Goal: Information Seeking & Learning: Learn about a topic

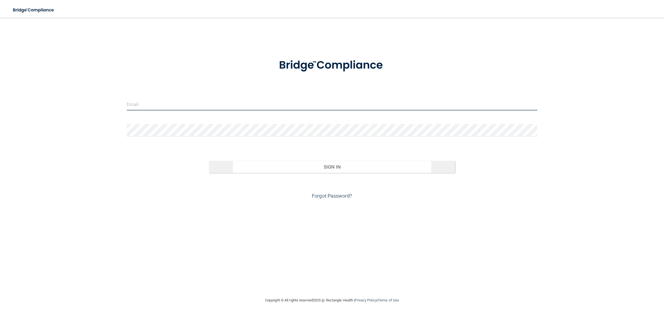
type input "[EMAIL_ADDRESS][DOMAIN_NAME]"
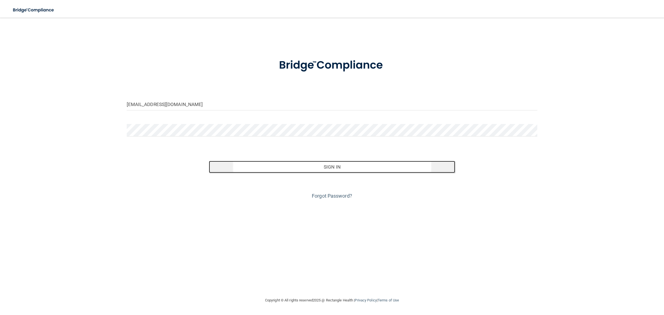
click at [319, 162] on button "Sign In" at bounding box center [332, 167] width 246 height 12
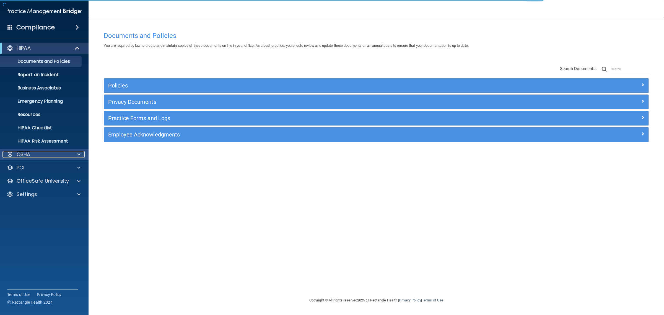
click at [43, 153] on div "OSHA" at bounding box center [36, 154] width 69 height 7
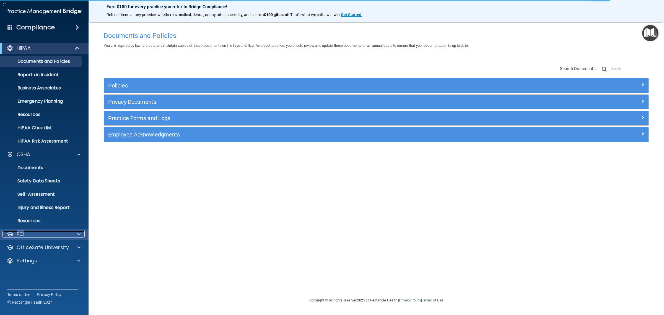
click at [46, 233] on div "PCI" at bounding box center [36, 234] width 69 height 7
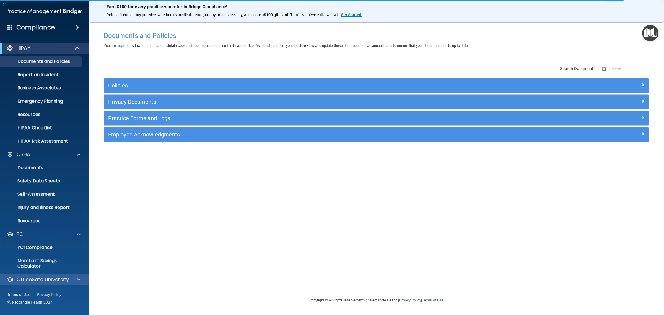
click at [56, 275] on div "OfficeSafe University" at bounding box center [44, 279] width 89 height 11
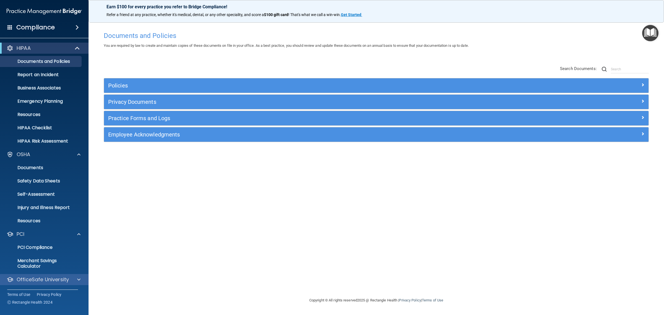
click at [42, 274] on div "OfficeSafe University" at bounding box center [44, 279] width 89 height 11
click at [77, 281] on div at bounding box center [78, 279] width 14 height 7
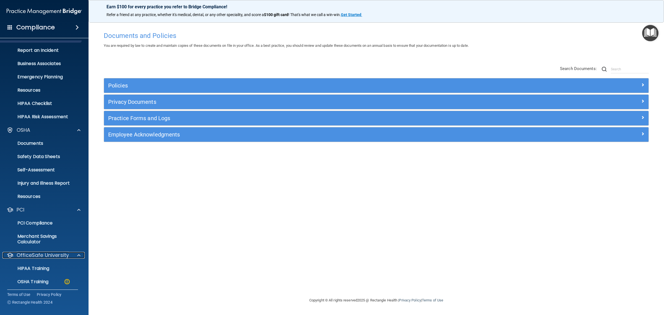
scroll to position [53, 0]
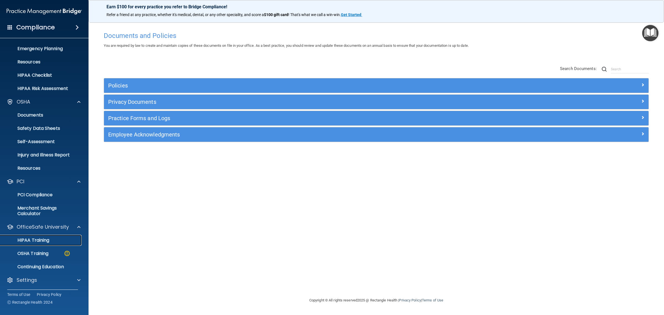
click at [48, 243] on link "HIPAA Training" at bounding box center [37, 240] width 87 height 11
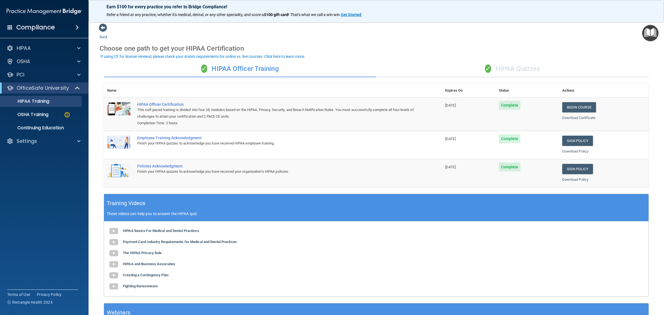
click at [537, 68] on div "✓ HIPAA Quizzes" at bounding box center [512, 69] width 272 height 17
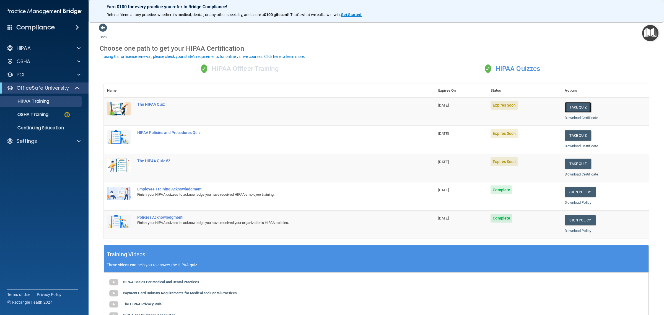
click at [568, 109] on button "Take Quiz" at bounding box center [578, 107] width 27 height 10
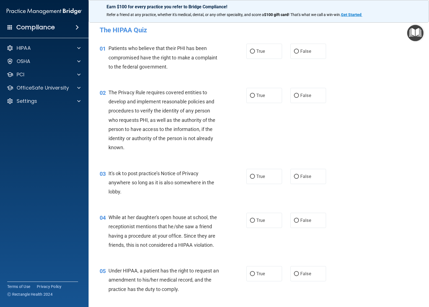
click at [345, 131] on div "02 The Privacy Rule requires covered entities to develop and implement reasonab…" at bounding box center [258, 121] width 326 height 81
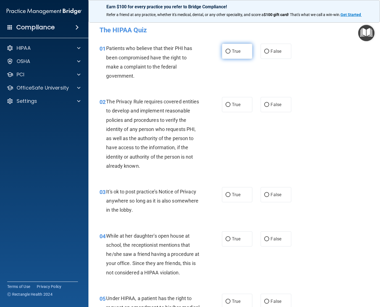
click at [232, 54] on label "True" at bounding box center [237, 51] width 31 height 15
click at [231, 54] on input "True" at bounding box center [228, 52] width 5 height 4
radio input "true"
click at [233, 104] on span "True" at bounding box center [236, 104] width 9 height 5
click at [231, 104] on input "True" at bounding box center [228, 105] width 5 height 4
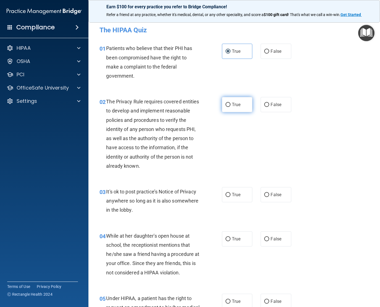
radio input "true"
click at [261, 192] on label "False" at bounding box center [276, 194] width 31 height 15
click at [264, 193] on input "False" at bounding box center [266, 195] width 5 height 4
radio input "true"
click at [265, 244] on label "False" at bounding box center [276, 239] width 31 height 15
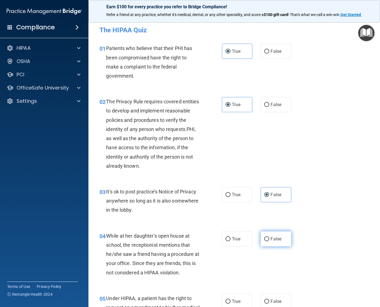
click at [265, 241] on input "False" at bounding box center [266, 239] width 5 height 4
radio input "true"
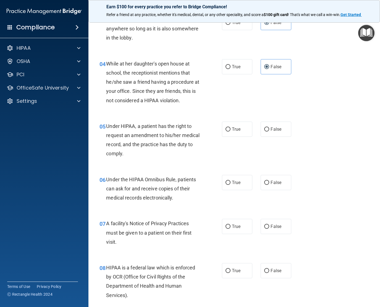
scroll to position [173, 0]
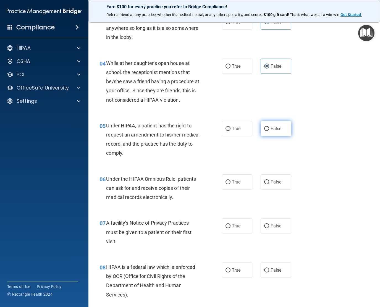
click at [270, 132] on label "False" at bounding box center [276, 128] width 31 height 15
click at [269, 131] on input "False" at bounding box center [266, 129] width 5 height 4
radio input "true"
click at [232, 183] on span "True" at bounding box center [236, 182] width 9 height 5
click at [230, 183] on input "True" at bounding box center [228, 182] width 5 height 4
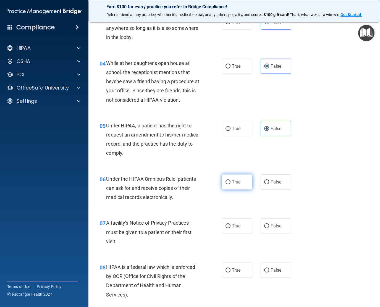
radio input "true"
click at [232, 227] on span "True" at bounding box center [236, 226] width 9 height 5
click at [230, 227] on input "True" at bounding box center [228, 226] width 5 height 4
radio input "true"
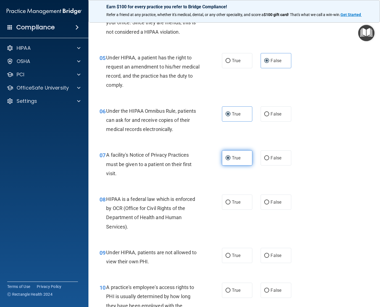
scroll to position [242, 0]
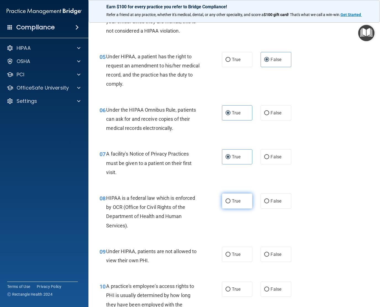
click at [235, 204] on label "True" at bounding box center [237, 201] width 31 height 15
click at [231, 204] on input "True" at bounding box center [228, 201] width 5 height 4
radio input "true"
click at [266, 255] on input "False" at bounding box center [266, 255] width 5 height 4
radio input "true"
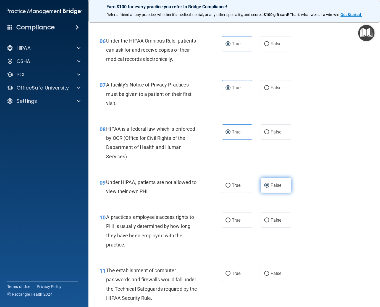
scroll to position [346, 0]
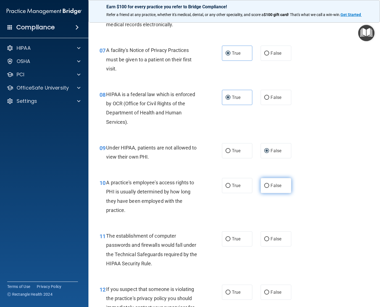
click at [271, 187] on span "False" at bounding box center [276, 185] width 11 height 5
click at [269, 187] on input "False" at bounding box center [266, 186] width 5 height 4
radio input "true"
click at [227, 241] on input "True" at bounding box center [228, 239] width 5 height 4
radio input "true"
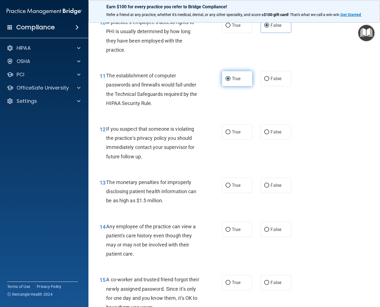
scroll to position [519, 0]
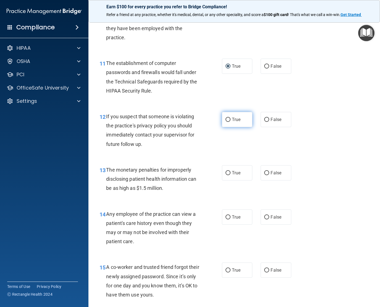
click at [236, 122] on span "True" at bounding box center [236, 119] width 9 height 5
click at [231, 122] on input "True" at bounding box center [228, 120] width 5 height 4
radio input "true"
click at [232, 176] on label "True" at bounding box center [237, 172] width 31 height 15
click at [231, 175] on input "True" at bounding box center [228, 173] width 5 height 4
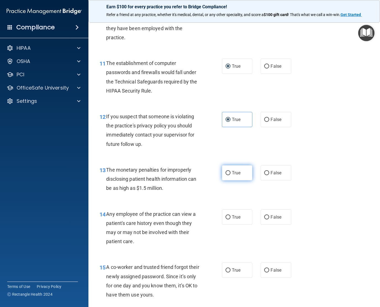
radio input "true"
click at [267, 216] on label "False" at bounding box center [276, 217] width 31 height 15
click at [267, 216] on input "False" at bounding box center [266, 217] width 5 height 4
radio input "true"
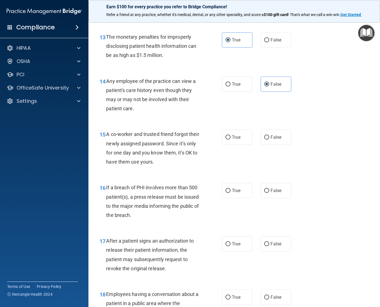
scroll to position [657, 0]
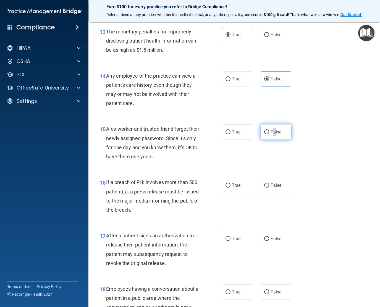
click at [271, 128] on label "False" at bounding box center [276, 131] width 31 height 15
click at [232, 187] on span "True" at bounding box center [236, 185] width 9 height 5
click at [229, 187] on input "True" at bounding box center [228, 186] width 5 height 4
radio input "true"
click at [232, 236] on label "True" at bounding box center [237, 238] width 31 height 15
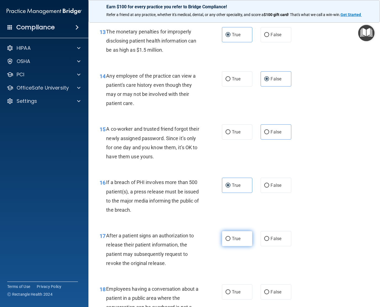
click at [231, 237] on input "True" at bounding box center [228, 239] width 5 height 4
radio input "true"
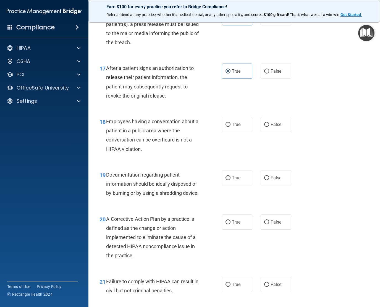
scroll to position [830, 0]
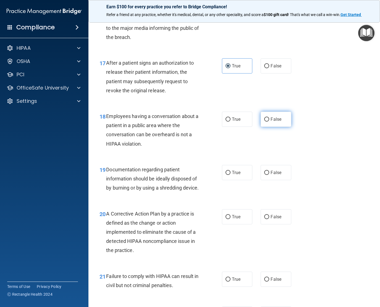
click at [266, 123] on label "False" at bounding box center [276, 119] width 31 height 15
click at [266, 122] on input "False" at bounding box center [266, 120] width 5 height 4
radio input "true"
click at [237, 173] on span "True" at bounding box center [236, 172] width 9 height 5
click at [231, 173] on input "True" at bounding box center [228, 173] width 5 height 4
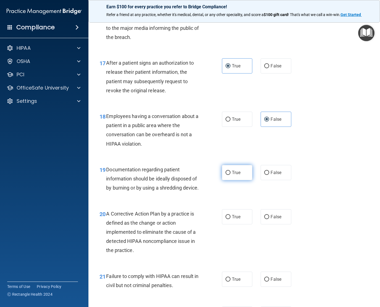
radio input "true"
click at [225, 223] on label "True" at bounding box center [237, 216] width 31 height 15
click at [226, 219] on input "True" at bounding box center [228, 217] width 5 height 4
radio input "true"
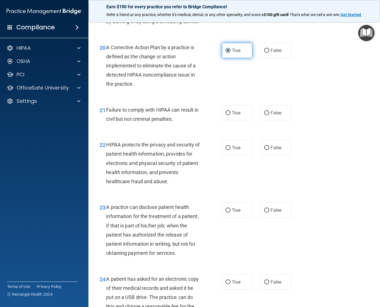
scroll to position [1003, 0]
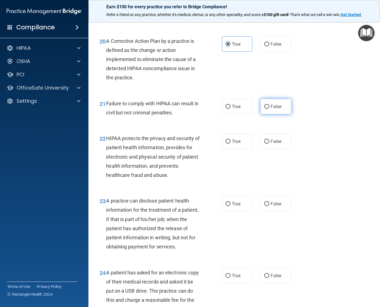
click at [275, 109] on span "False" at bounding box center [276, 106] width 11 height 5
click at [269, 109] on input "False" at bounding box center [266, 107] width 5 height 4
radio input "true"
click at [226, 144] on input "True" at bounding box center [228, 142] width 5 height 4
radio input "true"
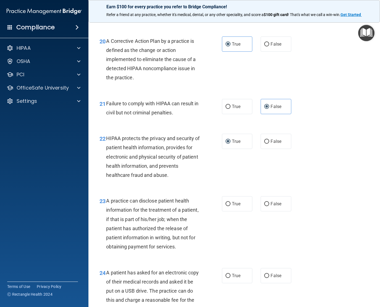
click at [231, 165] on div "22 HIPAA protects the privacy and security of patient health information, provi…" at bounding box center [234, 158] width 278 height 63
click at [267, 207] on label "False" at bounding box center [276, 203] width 31 height 15
click at [267, 206] on input "False" at bounding box center [266, 204] width 5 height 4
radio input "true"
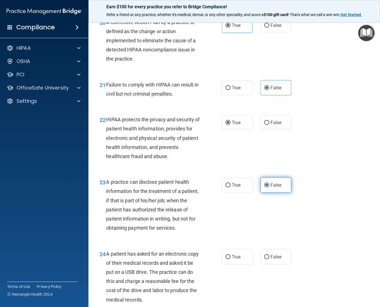
scroll to position [1037, 0]
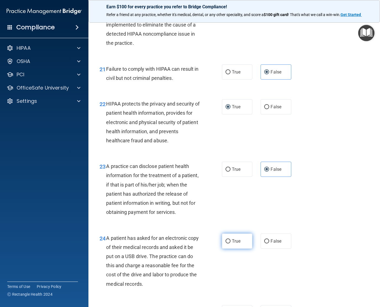
click at [231, 249] on label "True" at bounding box center [237, 241] width 31 height 15
click at [231, 244] on input "True" at bounding box center [228, 242] width 5 height 4
radio input "true"
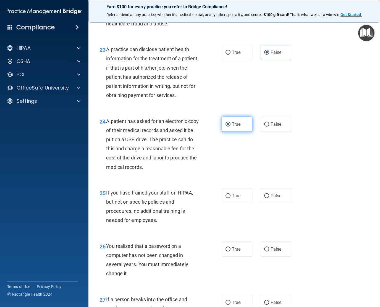
scroll to position [1176, 0]
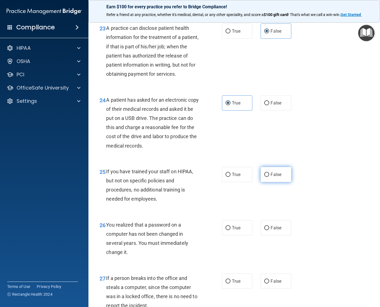
click at [274, 182] on label "False" at bounding box center [276, 174] width 31 height 15
click at [273, 182] on label "False" at bounding box center [276, 174] width 31 height 15
click at [269, 177] on input "False" at bounding box center [266, 175] width 5 height 4
radio input "true"
click at [232, 236] on label "True" at bounding box center [237, 227] width 31 height 15
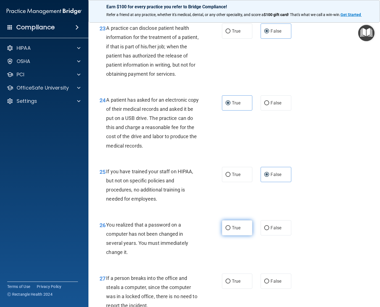
click at [231, 230] on input "True" at bounding box center [228, 228] width 5 height 4
radio input "true"
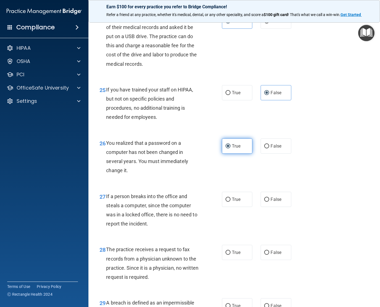
scroll to position [1279, 0]
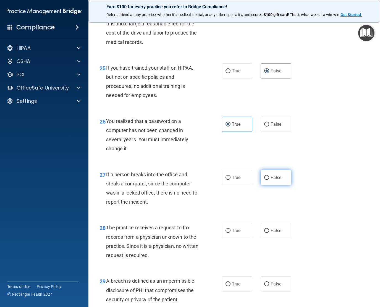
click at [276, 180] on span "False" at bounding box center [276, 177] width 11 height 5
click at [269, 180] on input "False" at bounding box center [266, 178] width 5 height 4
radio input "true"
click at [275, 233] on span "False" at bounding box center [276, 230] width 11 height 5
click at [269, 233] on input "False" at bounding box center [266, 231] width 5 height 4
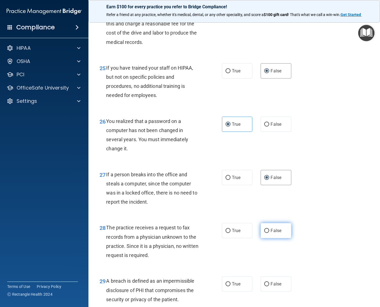
radio input "true"
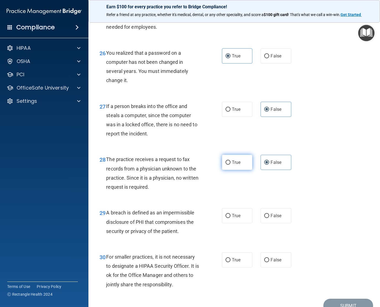
scroll to position [1348, 0]
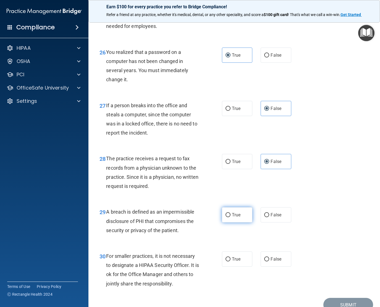
click at [237, 218] on span "True" at bounding box center [236, 214] width 9 height 5
click at [231, 217] on input "True" at bounding box center [228, 215] width 5 height 4
radio input "true"
click at [290, 267] on div "True False" at bounding box center [259, 259] width 74 height 15
click at [277, 267] on label "False" at bounding box center [276, 259] width 31 height 15
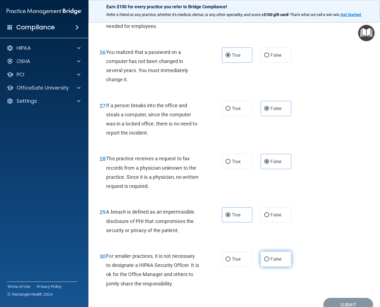
click at [269, 262] on input "False" at bounding box center [266, 260] width 5 height 4
radio input "true"
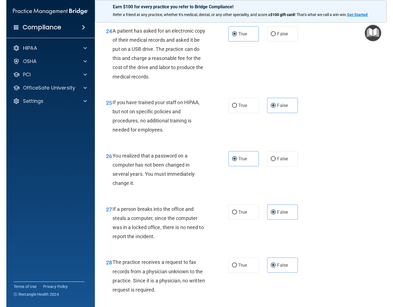
scroll to position [1385, 0]
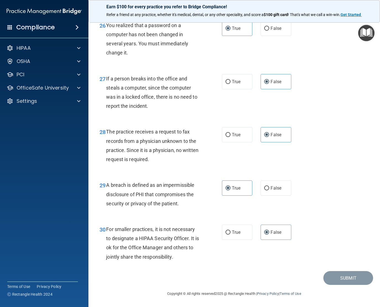
click at [289, 273] on div "Submit" at bounding box center [234, 278] width 278 height 14
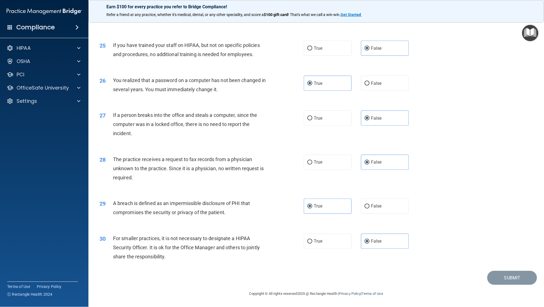
scroll to position [956, 0]
click at [296, 261] on div "30 For smaller practices, it is not necessary to designate a HIPAA Security Off…" at bounding box center [201, 249] width 221 height 30
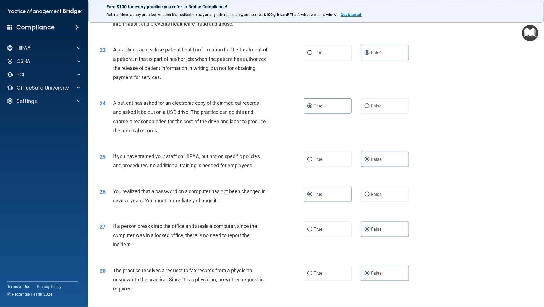
scroll to position [680, 0]
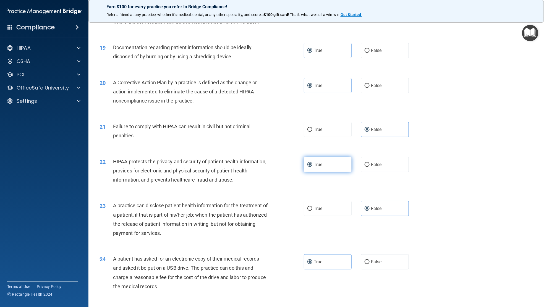
click at [319, 172] on label "True" at bounding box center [328, 164] width 48 height 15
click at [313, 167] on input "True" at bounding box center [310, 165] width 5 height 4
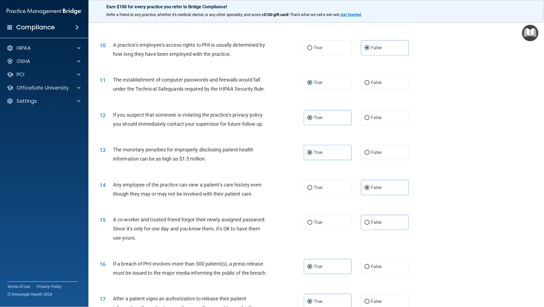
scroll to position [0, 0]
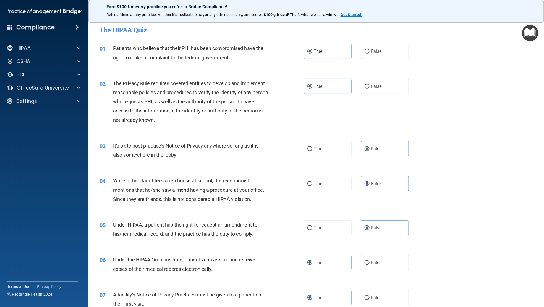
click at [205, 76] on div "02 The Privacy Rule requires covered entities to develop and implement reasonab…" at bounding box center [316, 103] width 442 height 63
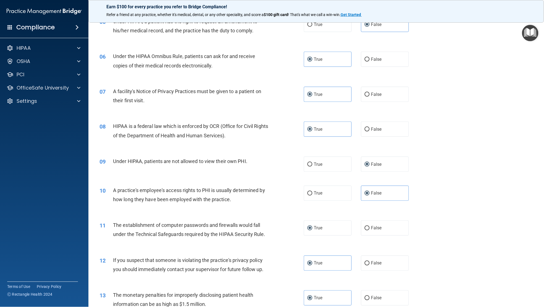
scroll to position [207, 0]
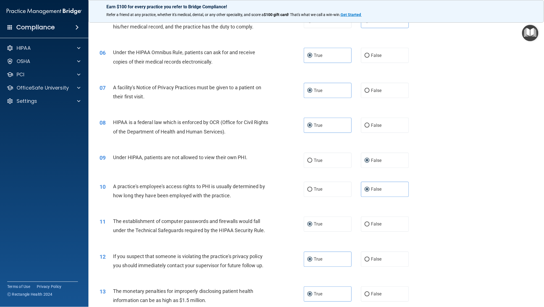
click at [392, 169] on div "09 Under HIPAA, patients are not allowed to view their own PHI. True False" at bounding box center [316, 160] width 442 height 29
click at [392, 168] on div "09 Under HIPAA, patients are not allowed to view their own PHI. True False" at bounding box center [316, 160] width 442 height 29
click at [393, 161] on label "False" at bounding box center [385, 160] width 48 height 15
click at [370, 161] on input "False" at bounding box center [367, 161] width 5 height 4
click at [337, 225] on label "True" at bounding box center [328, 224] width 48 height 15
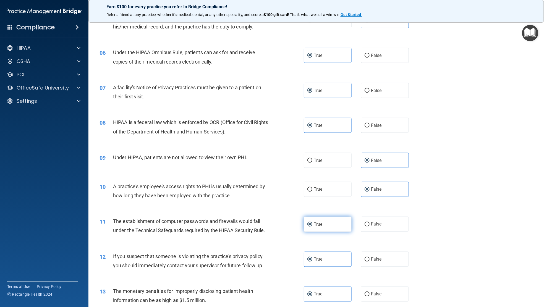
click at [313, 225] on input "True" at bounding box center [310, 225] width 5 height 4
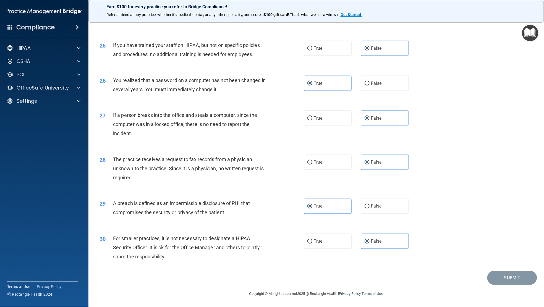
scroll to position [956, 0]
click at [380, 163] on label "False" at bounding box center [385, 162] width 48 height 15
click at [370, 163] on input "False" at bounding box center [367, 163] width 5 height 4
click at [401, 120] on label "False" at bounding box center [385, 118] width 48 height 15
click at [370, 120] on input "False" at bounding box center [367, 118] width 5 height 4
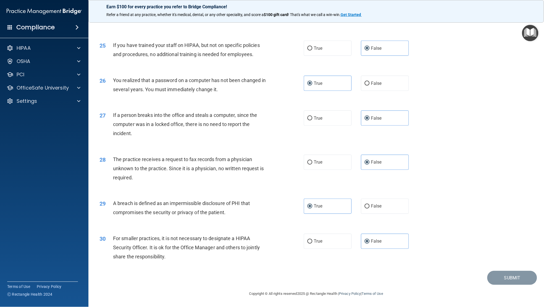
drag, startPoint x: 326, startPoint y: 79, endPoint x: 357, endPoint y: 60, distance: 36.4
click at [327, 79] on label "True" at bounding box center [328, 83] width 48 height 15
click at [313, 82] on input "True" at bounding box center [310, 84] width 5 height 4
click at [382, 51] on label "False" at bounding box center [385, 48] width 48 height 15
click at [370, 51] on input "False" at bounding box center [367, 48] width 5 height 4
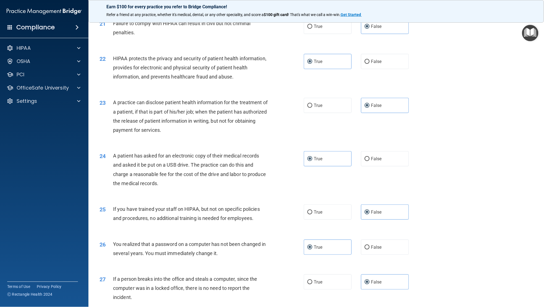
scroll to position [749, 0]
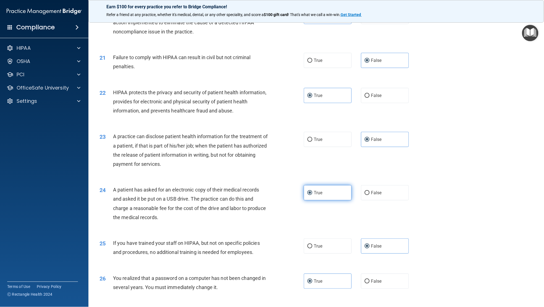
drag, startPoint x: 395, startPoint y: 147, endPoint x: 326, endPoint y: 206, distance: 90.3
click at [395, 147] on label "False" at bounding box center [385, 139] width 48 height 15
click at [370, 142] on input "False" at bounding box center [367, 140] width 5 height 4
click at [326, 201] on label "True" at bounding box center [328, 192] width 48 height 15
click at [313, 195] on input "True" at bounding box center [310, 193] width 5 height 4
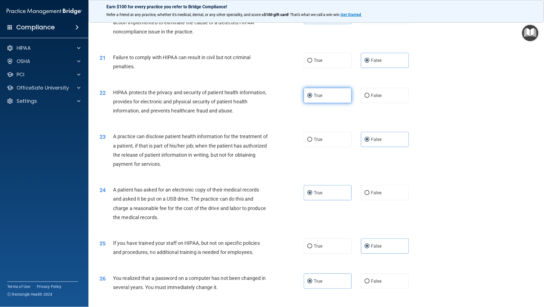
click at [330, 103] on label "True" at bounding box center [328, 95] width 48 height 15
click at [313, 98] on input "True" at bounding box center [310, 96] width 5 height 4
click at [384, 68] on label "False" at bounding box center [385, 60] width 48 height 15
click at [370, 63] on input "False" at bounding box center [367, 61] width 5 height 4
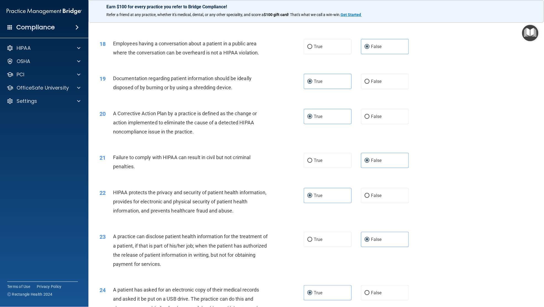
scroll to position [645, 0]
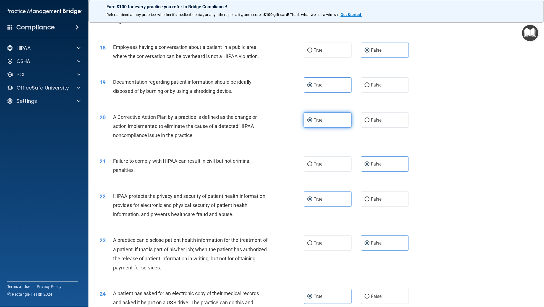
click at [329, 125] on label "True" at bounding box center [328, 120] width 48 height 15
click at [313, 123] on input "True" at bounding box center [310, 120] width 5 height 4
drag, startPoint x: 337, startPoint y: 96, endPoint x: 340, endPoint y: 94, distance: 4.0
click at [338, 93] on label "True" at bounding box center [328, 84] width 48 height 15
click at [313, 87] on input "True" at bounding box center [310, 85] width 5 height 4
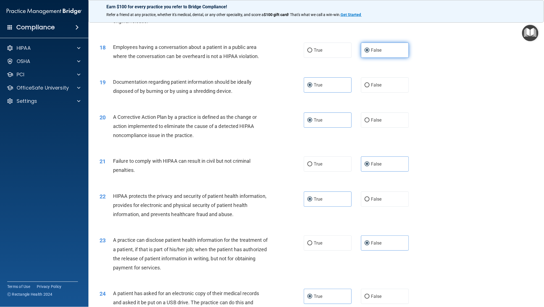
click at [380, 58] on label "False" at bounding box center [385, 50] width 48 height 15
click at [370, 53] on input "False" at bounding box center [367, 50] width 5 height 4
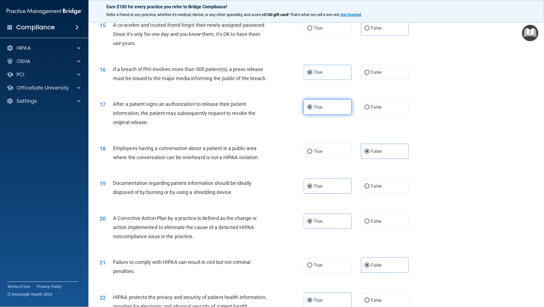
scroll to position [541, 0]
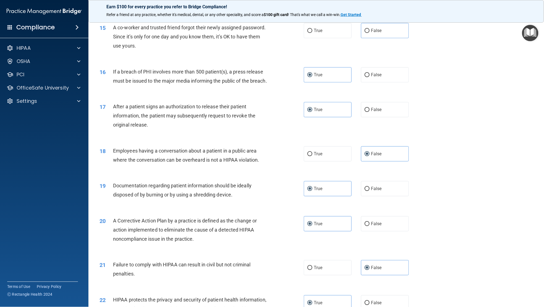
drag, startPoint x: 342, startPoint y: 124, endPoint x: 342, endPoint y: 84, distance: 40.1
click at [342, 117] on label "True" at bounding box center [328, 109] width 48 height 15
click at [313, 112] on input "True" at bounding box center [310, 110] width 5 height 4
click at [341, 82] on label "True" at bounding box center [328, 74] width 48 height 15
click at [313, 77] on input "True" at bounding box center [310, 75] width 5 height 4
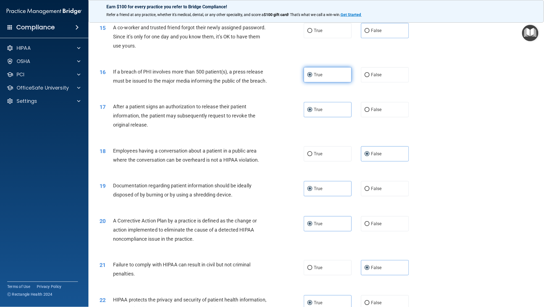
click at [342, 67] on label "True" at bounding box center [328, 74] width 48 height 15
click at [313, 73] on input "True" at bounding box center [310, 75] width 5 height 4
click at [380, 30] on label "False" at bounding box center [385, 30] width 48 height 15
click at [370, 30] on input "False" at bounding box center [367, 31] width 5 height 4
radio input "true"
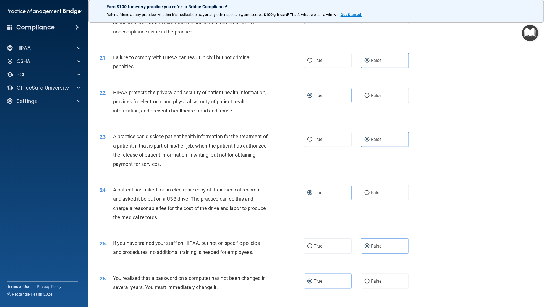
scroll to position [956, 0]
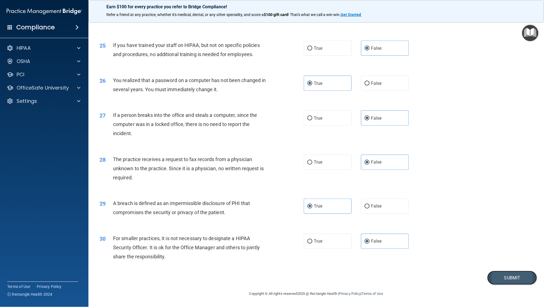
click at [500, 277] on button "Submit" at bounding box center [513, 278] width 50 height 14
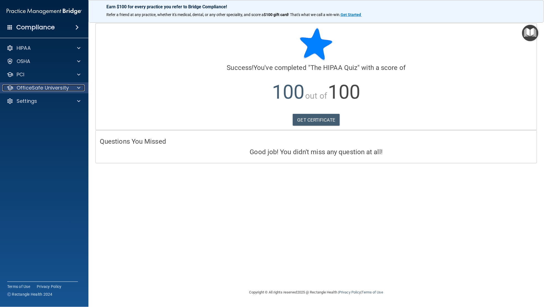
click at [61, 87] on p "OfficeSafe University" at bounding box center [43, 88] width 52 height 7
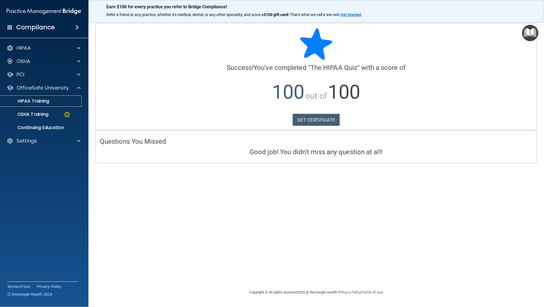
click at [62, 97] on link "HIPAA Training" at bounding box center [37, 101] width 87 height 11
